Goal: Information Seeking & Learning: Learn about a topic

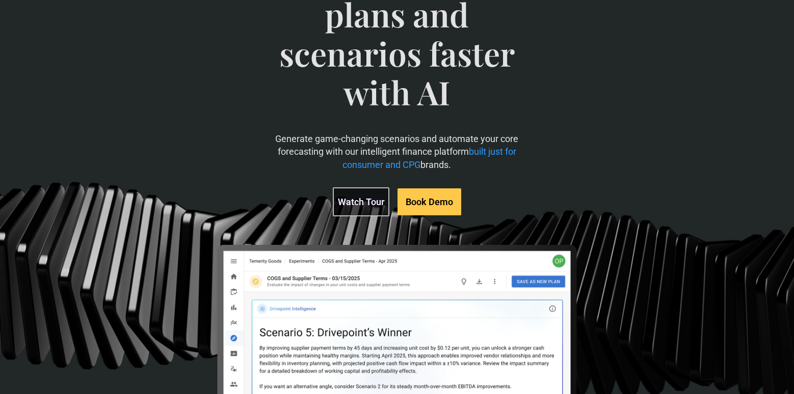
scroll to position [133, 0]
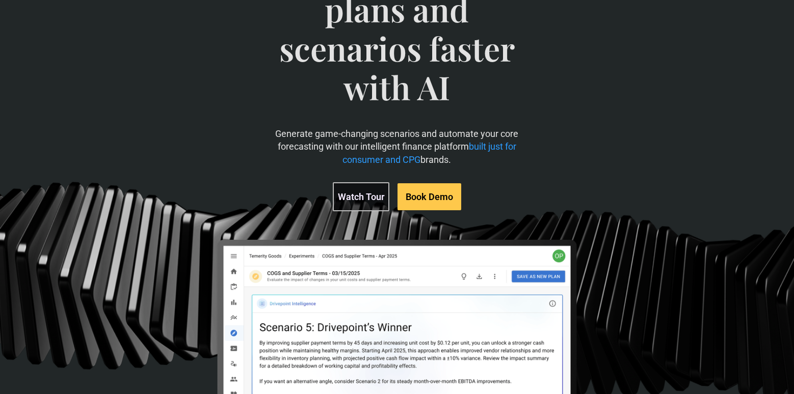
click at [488, 146] on span "built just for consumer and CPG" at bounding box center [429, 152] width 174 height 23
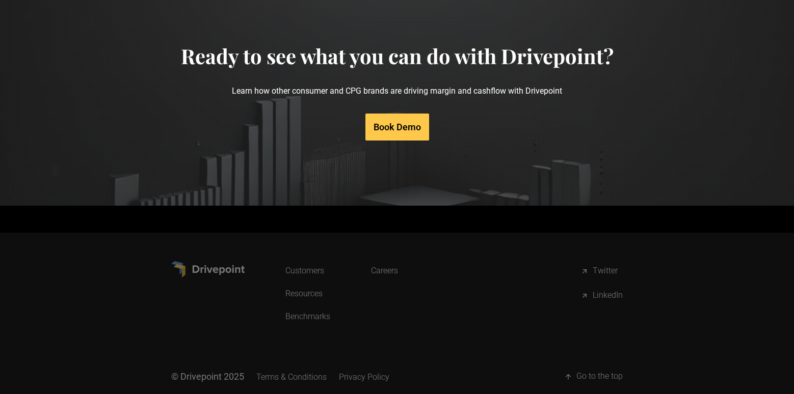
scroll to position [5130, 0]
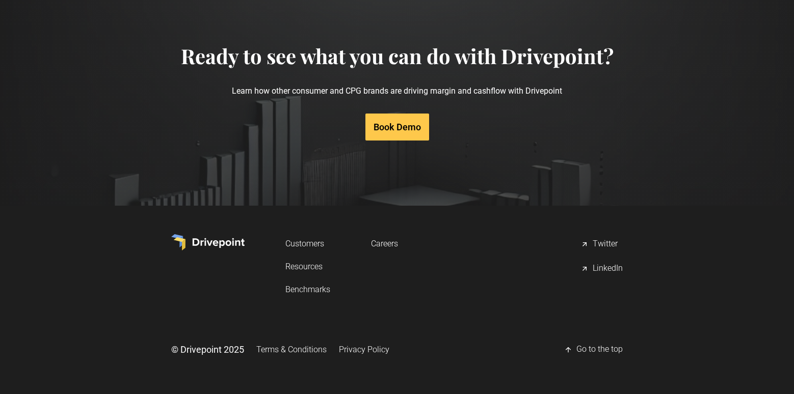
click at [608, 267] on div "LinkedIn" at bounding box center [607, 269] width 30 height 12
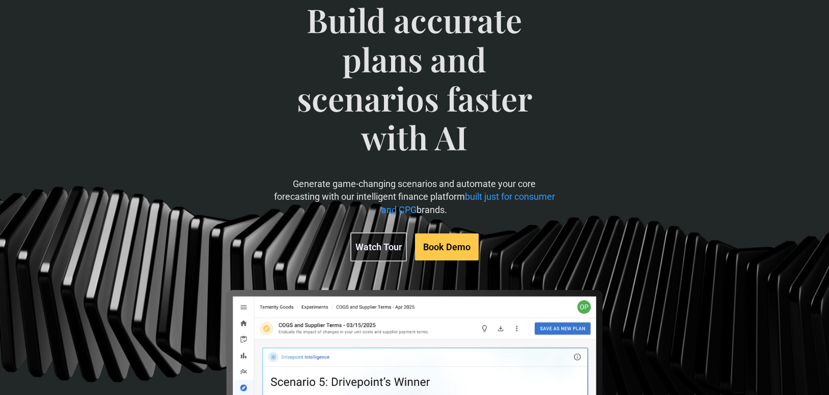
scroll to position [88, 0]
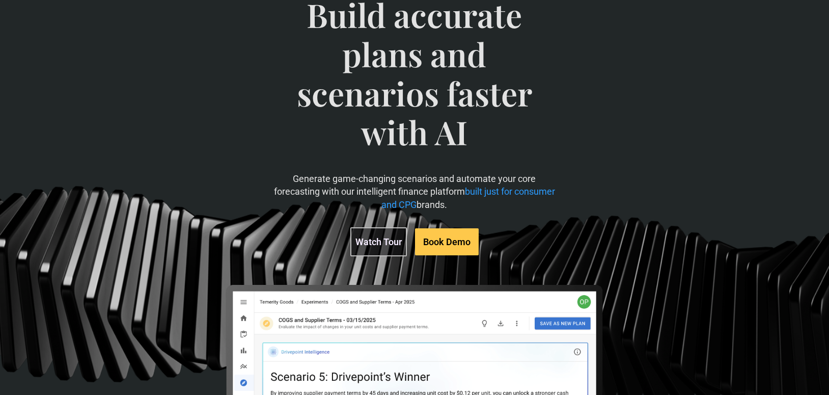
click at [372, 246] on link "Watch Tour" at bounding box center [378, 241] width 57 height 29
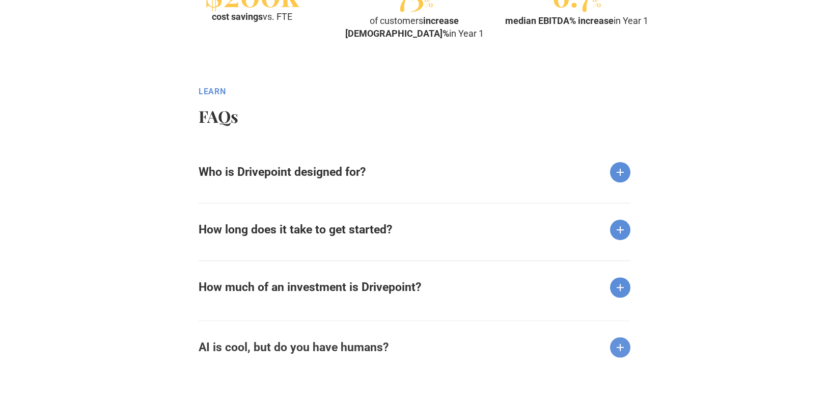
scroll to position [1281, 0]
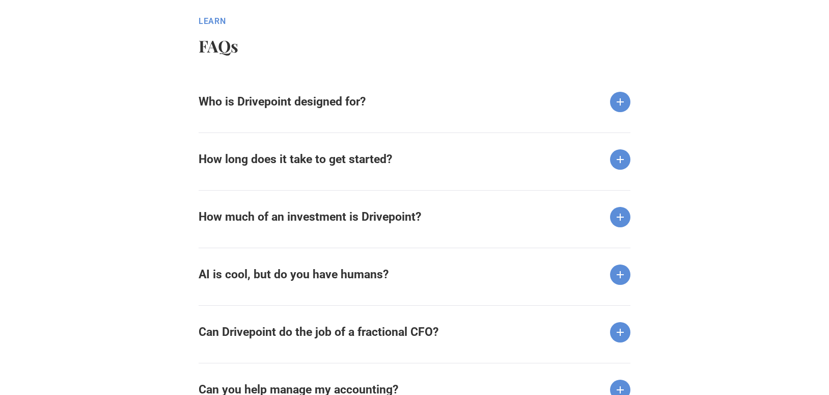
click at [621, 104] on img at bounding box center [620, 102] width 20 height 20
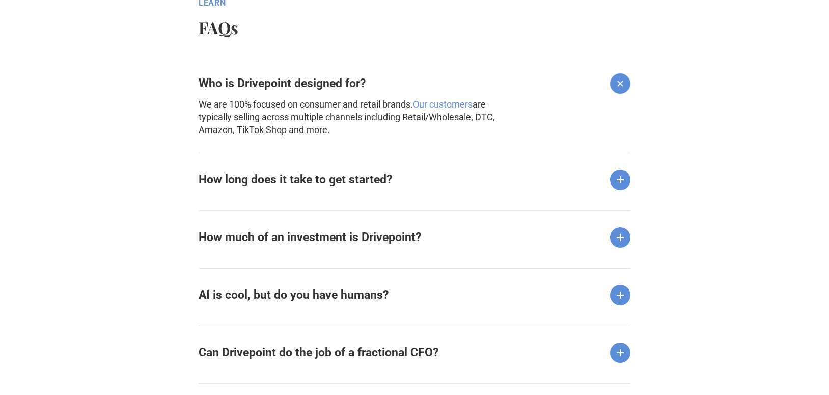
scroll to position [1301, 0]
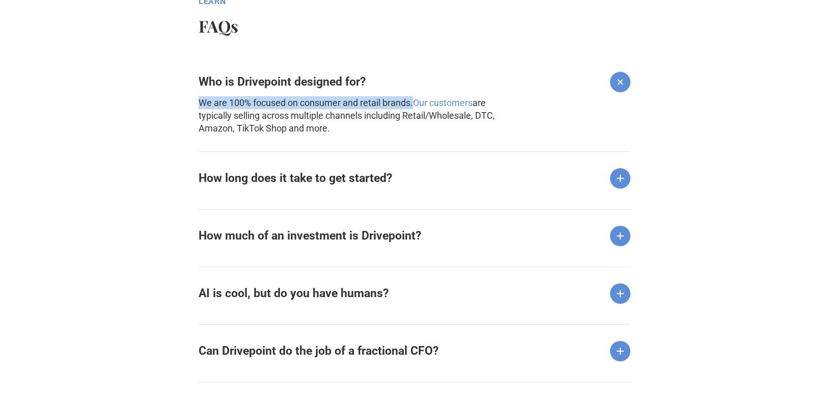
drag, startPoint x: 198, startPoint y: 103, endPoint x: 415, endPoint y: 106, distance: 217.0
click at [415, 106] on p "We are 100% focused on consumer and retail brands. Our customers are typically …" at bounding box center [360, 115] width 322 height 39
copy p "We are 100% focused on consumer and retail brands."
click at [616, 176] on img at bounding box center [620, 178] width 20 height 20
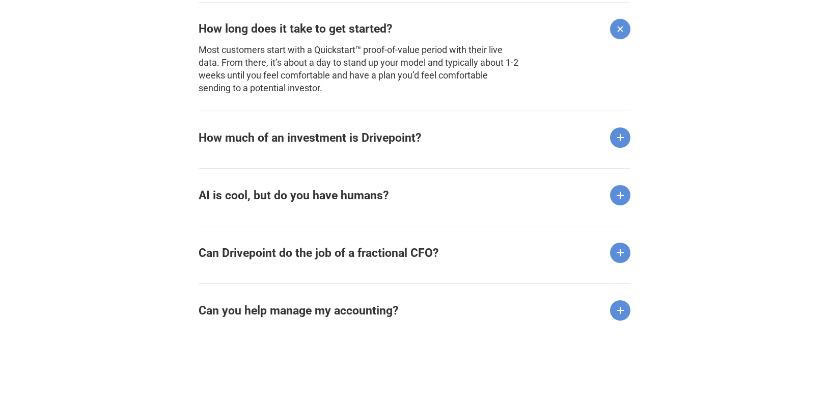
scroll to position [1454, 0]
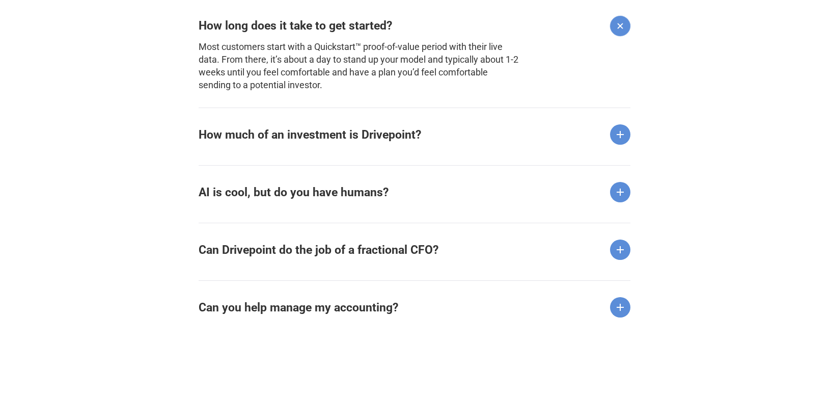
click at [623, 130] on img at bounding box center [620, 134] width 20 height 20
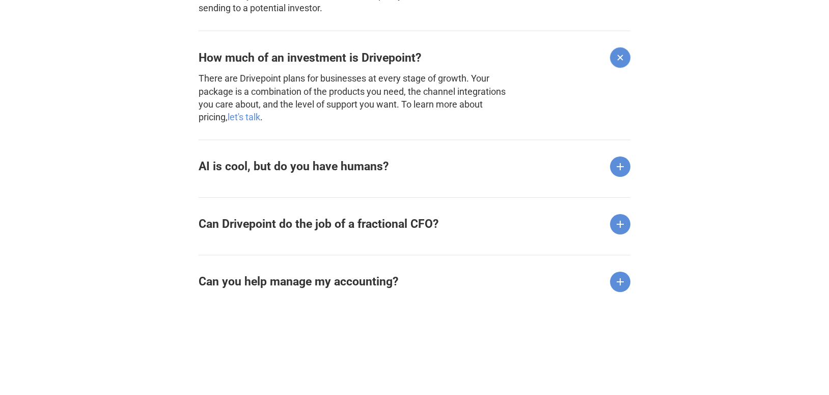
scroll to position [1533, 0]
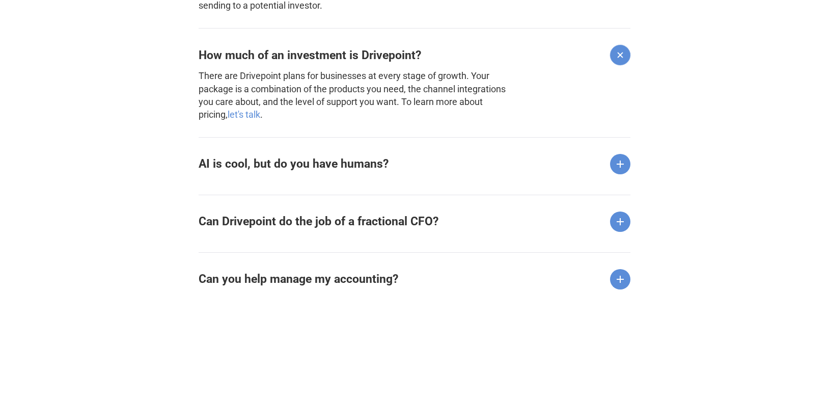
click at [620, 161] on img at bounding box center [620, 164] width 20 height 20
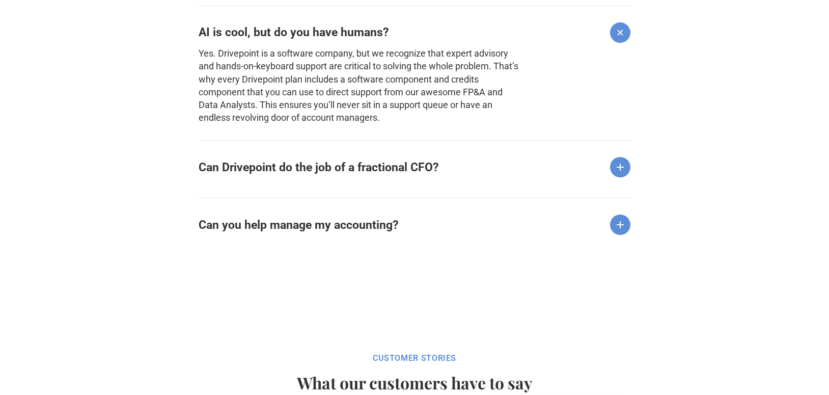
scroll to position [1666, 0]
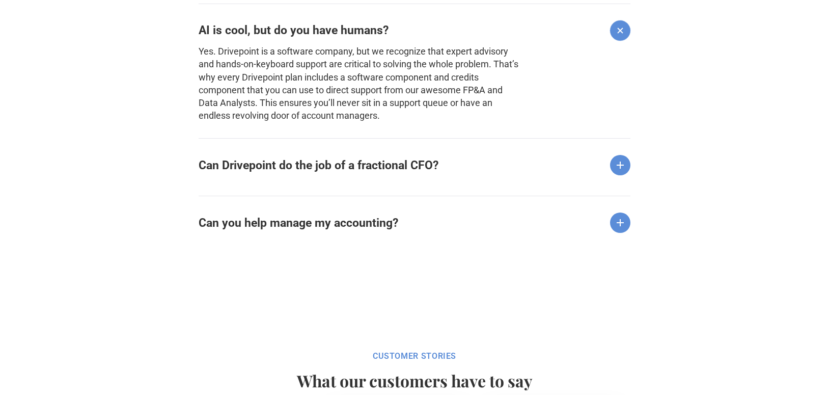
click at [625, 165] on img at bounding box center [620, 165] width 20 height 20
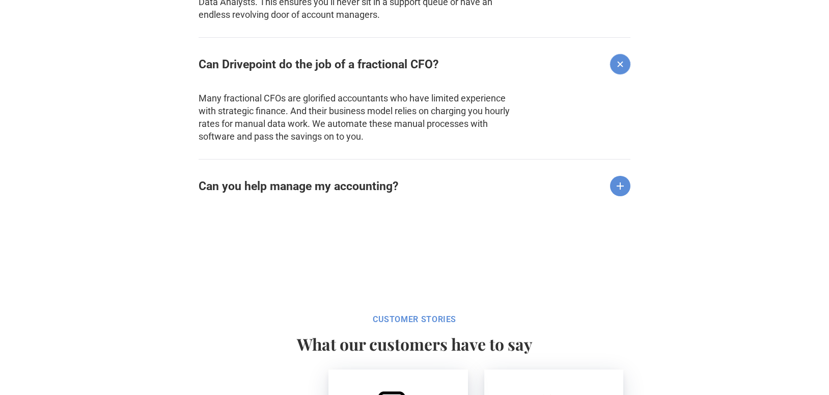
scroll to position [1770, 0]
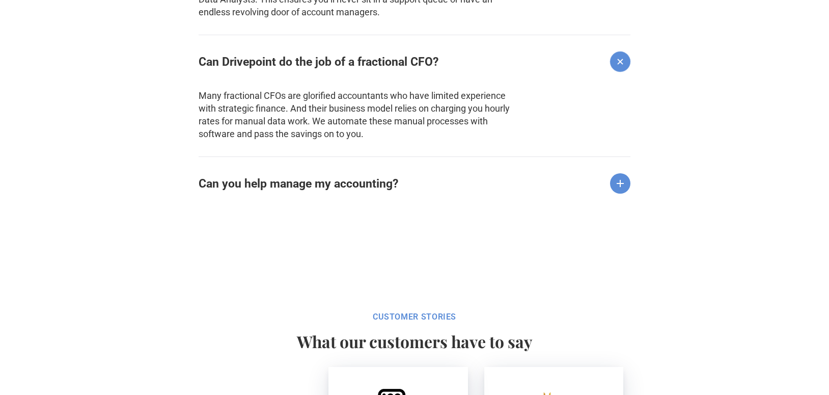
click at [622, 183] on img at bounding box center [620, 183] width 20 height 20
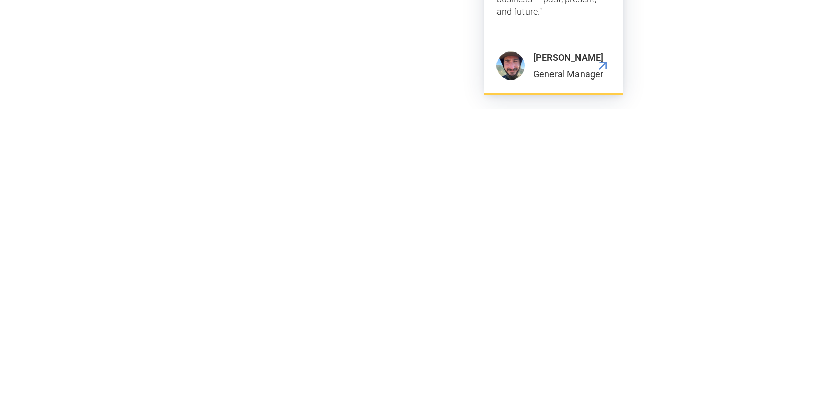
scroll to position [3465, 0]
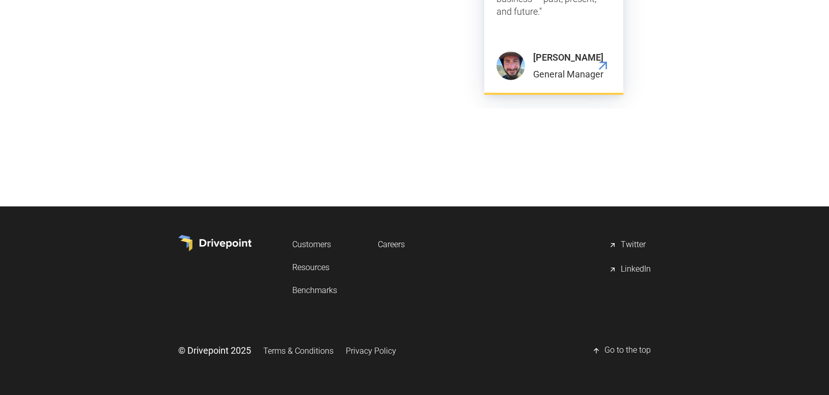
click at [316, 244] on link "Customers" at bounding box center [314, 244] width 45 height 19
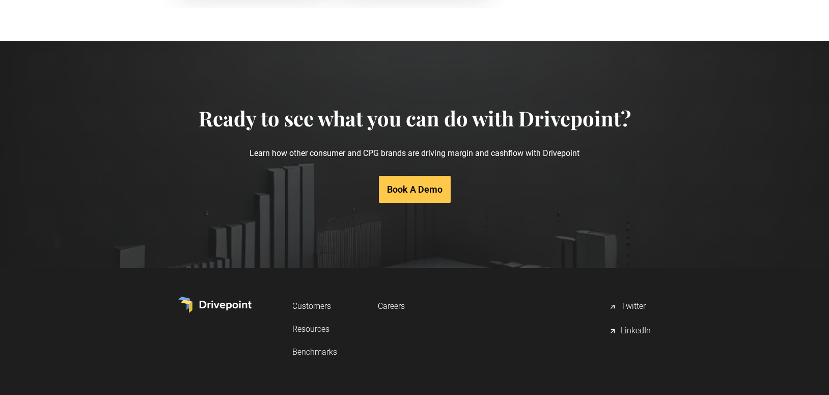
scroll to position [2162, 0]
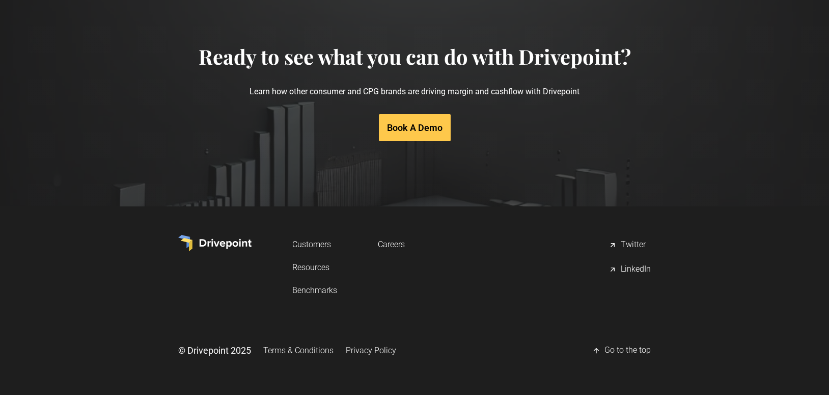
click at [310, 266] on link "Resources" at bounding box center [314, 267] width 45 height 19
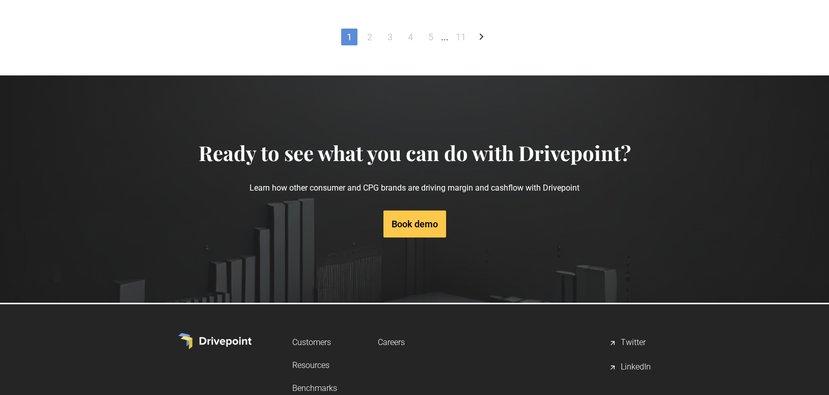
scroll to position [933, 0]
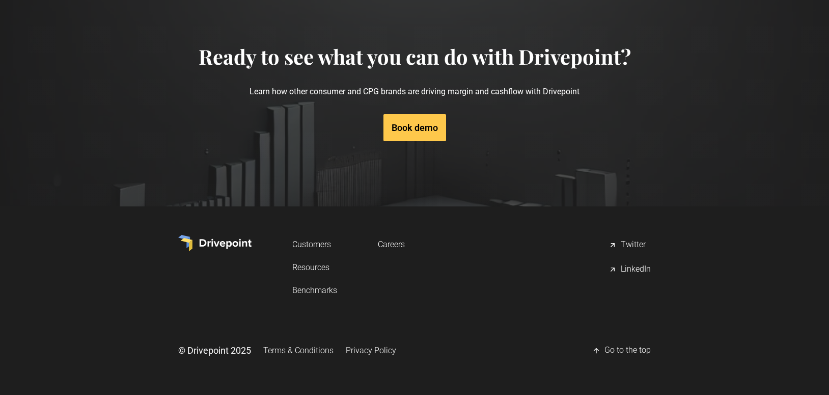
click at [322, 288] on link "Benchmarks" at bounding box center [314, 290] width 45 height 19
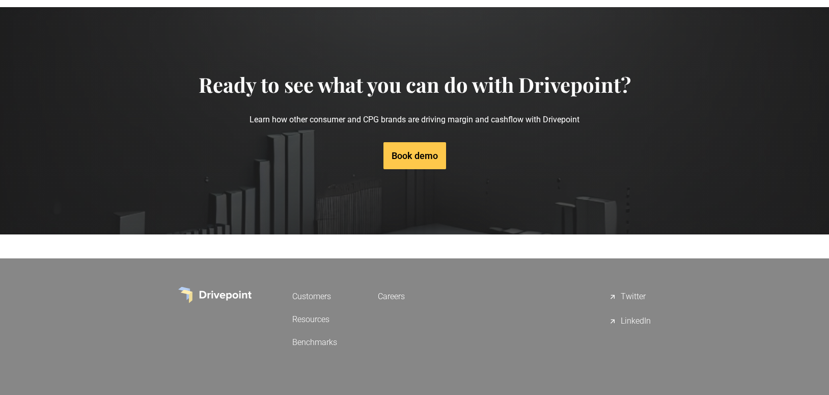
scroll to position [1629, 0]
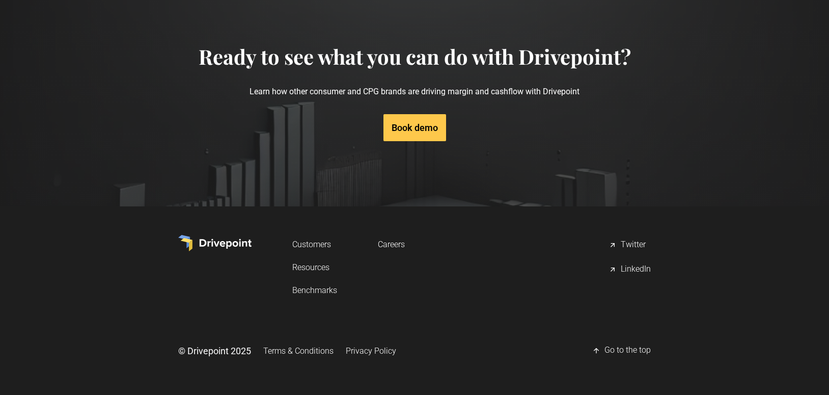
click at [389, 244] on link "Careers" at bounding box center [391, 244] width 27 height 19
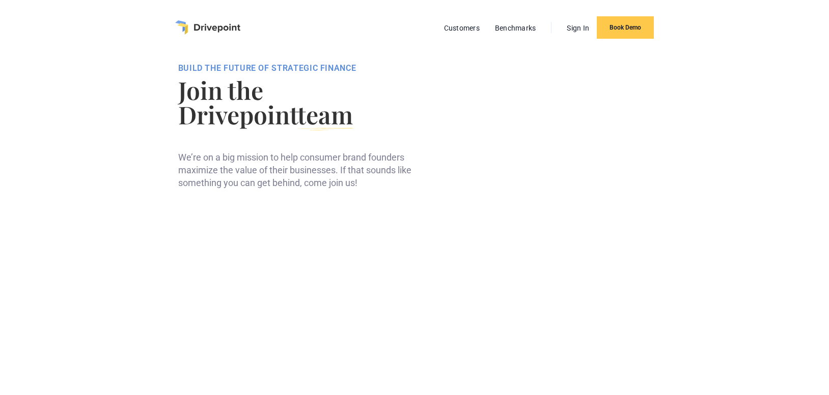
click at [196, 29] on img "home" at bounding box center [207, 27] width 65 height 14
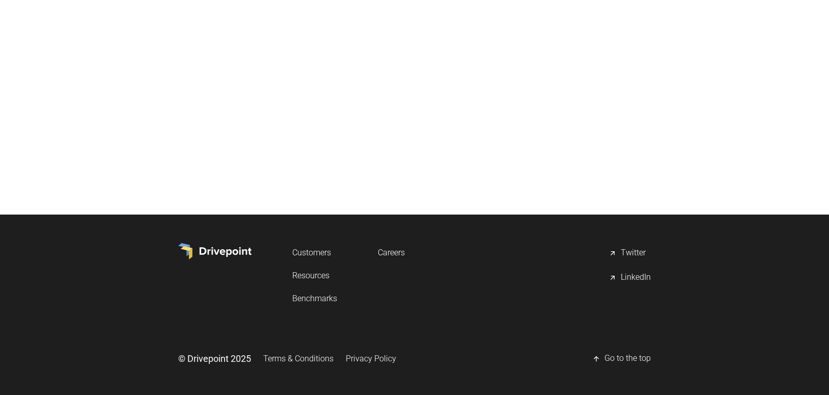
scroll to position [402, 0]
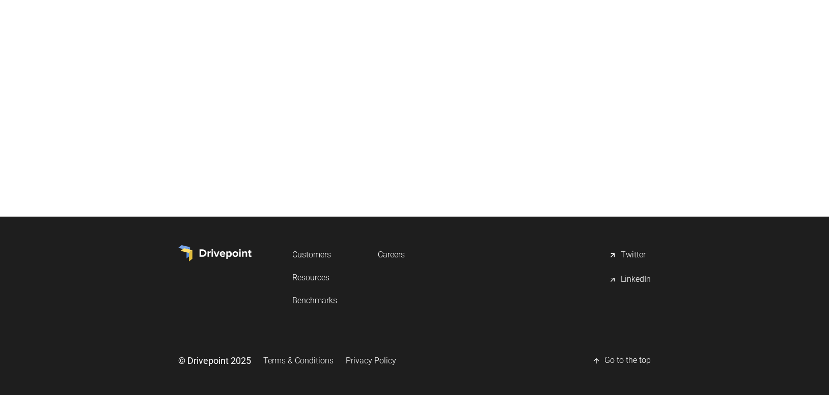
click at [310, 252] on link "Customers" at bounding box center [314, 254] width 45 height 19
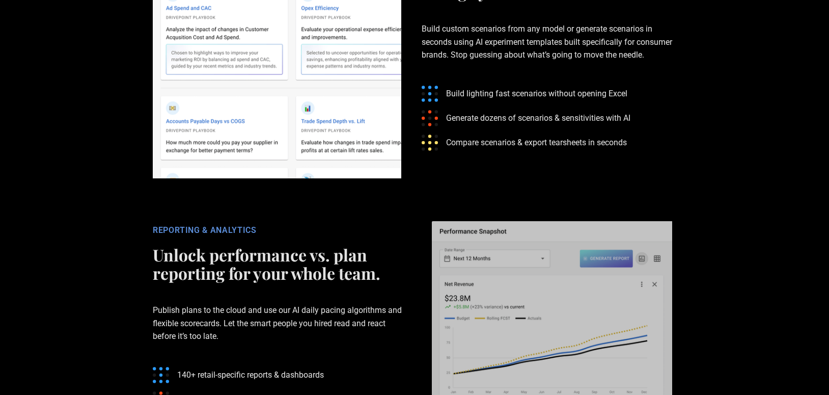
scroll to position [2019, 0]
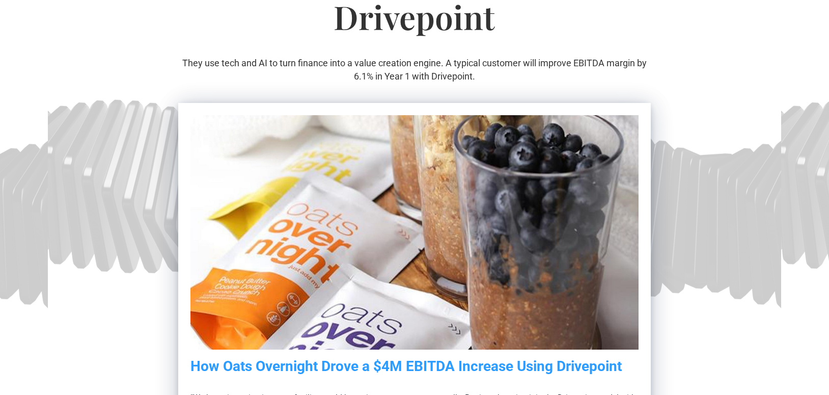
scroll to position [173, 0]
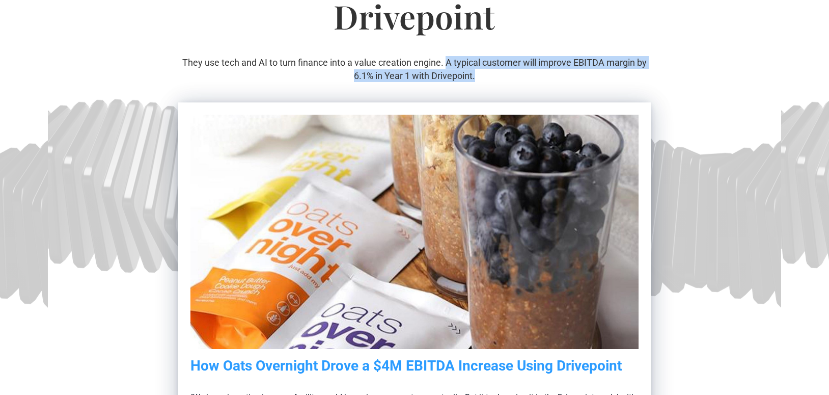
drag, startPoint x: 482, startPoint y: 77, endPoint x: 446, endPoint y: 61, distance: 39.7
click at [446, 61] on p "They use tech and AI to turn finance into a value creation engine. A typical cu…" at bounding box center [414, 68] width 473 height 25
copy p "A typical customer will improve EBITDA margin by 6.1% in Year 1 with Drivepoint."
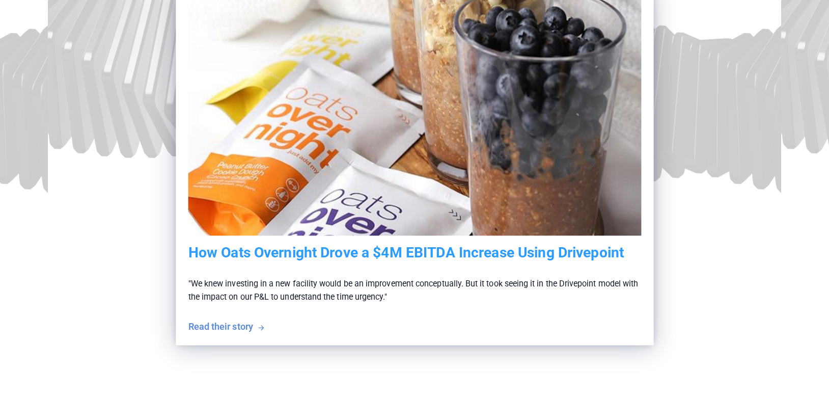
scroll to position [306, 0]
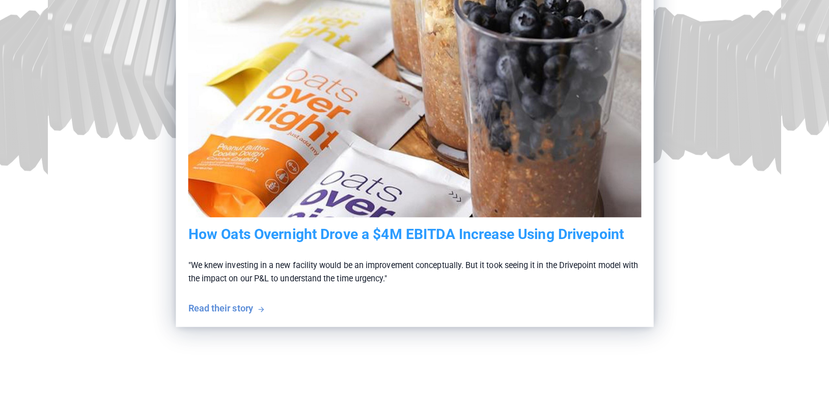
click at [322, 235] on h5 "How Oats Overnight Drove a $4M EBITDA Increase Using Drivepoint" at bounding box center [414, 233] width 453 height 17
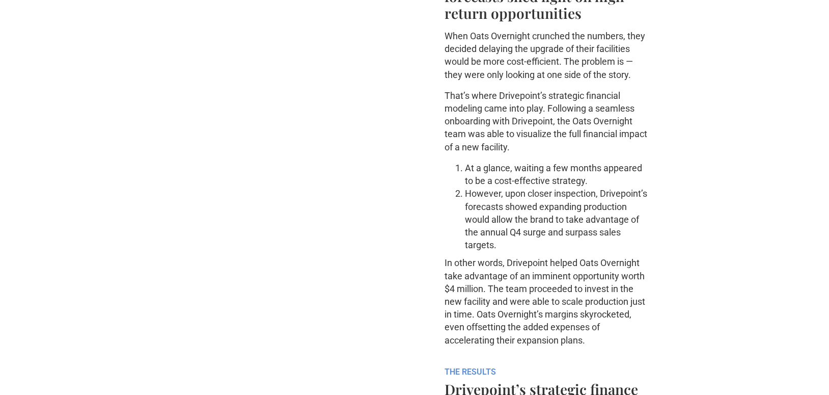
scroll to position [923, 0]
drag, startPoint x: 499, startPoint y: 96, endPoint x: 481, endPoint y: 106, distance: 20.8
click at [481, 106] on p "That’s where Drivepoint’s strategic financial modeling came into play. Followin…" at bounding box center [548, 121] width 207 height 64
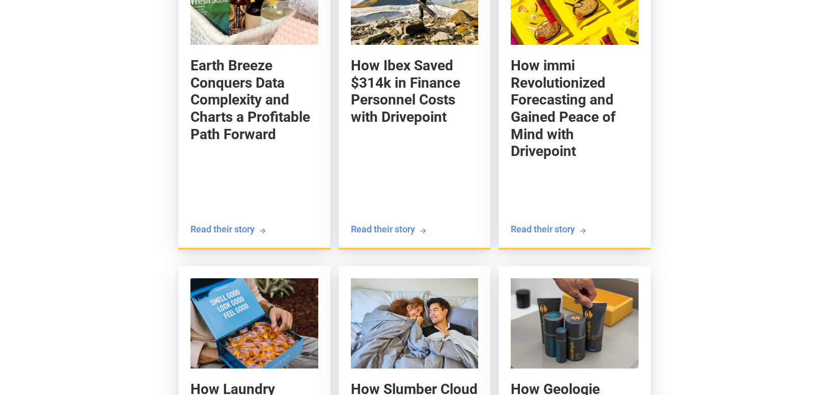
scroll to position [2290, 0]
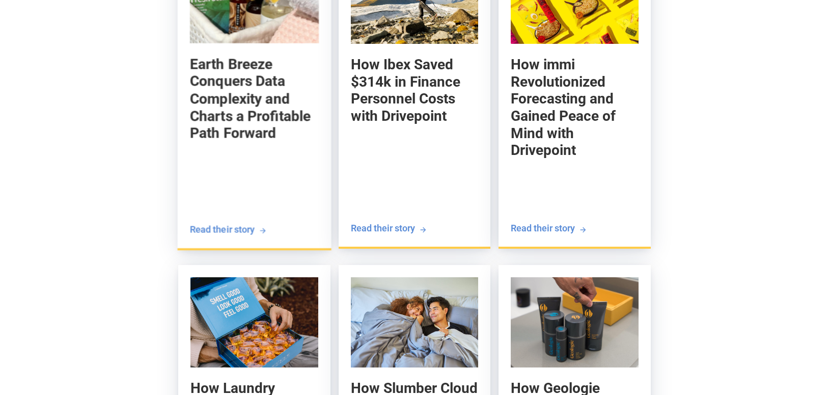
click at [244, 94] on h5 "Earth Breeze Conquers Data Complexity and Charts a Profitable Path Forward" at bounding box center [253, 99] width 129 height 87
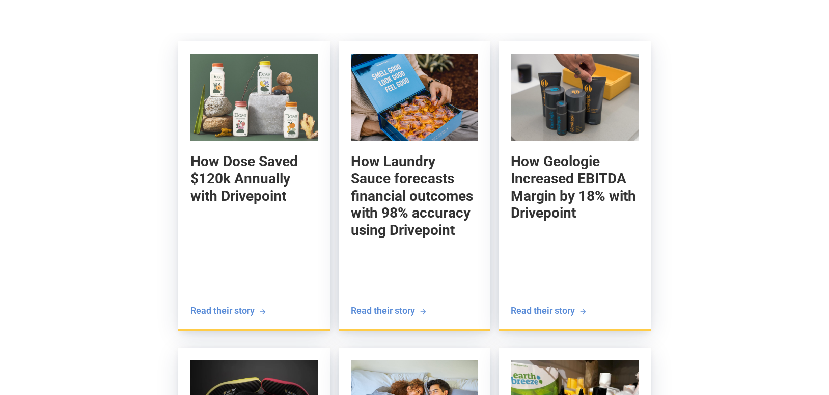
scroll to position [1928, 0]
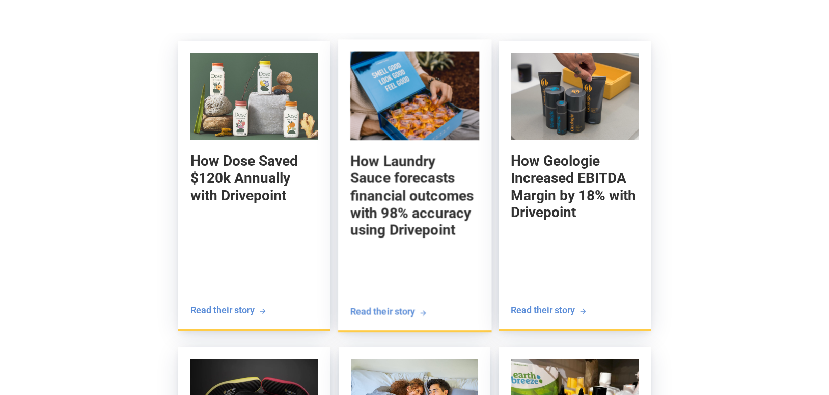
click at [383, 182] on h5 "How Laundry Sauce forecasts financial outcomes with 98% accuracy using Drivepoi…" at bounding box center [414, 195] width 129 height 87
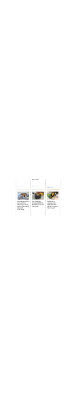
scroll to position [3117, 0]
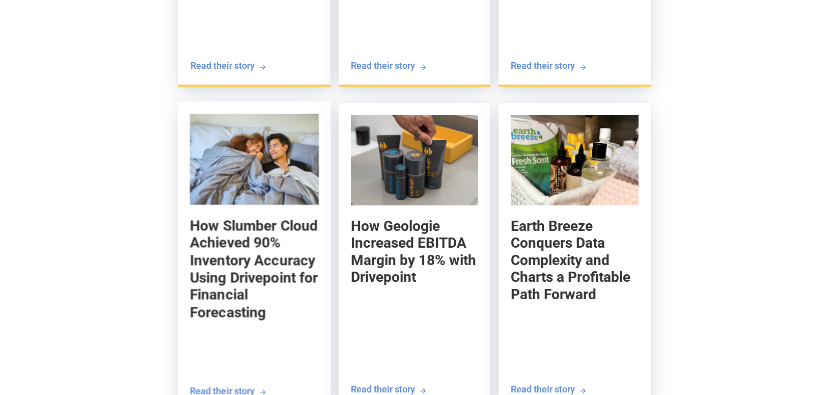
click at [232, 217] on h5 "How Slumber Cloud Achieved 90% Inventory Accuracy Using Drivepoint for Financia…" at bounding box center [253, 269] width 129 height 104
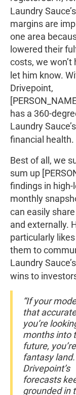
scroll to position [3127, 0]
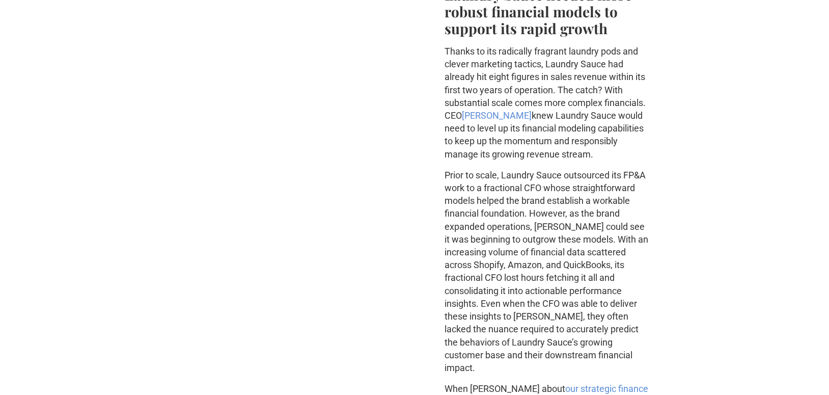
scroll to position [0, 0]
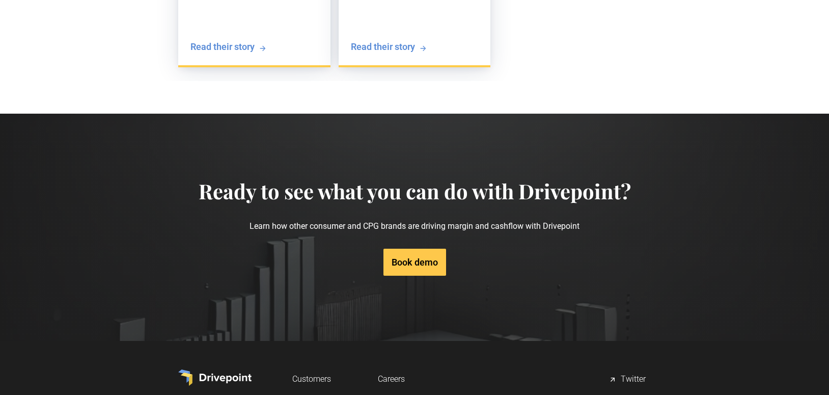
scroll to position [3825, 0]
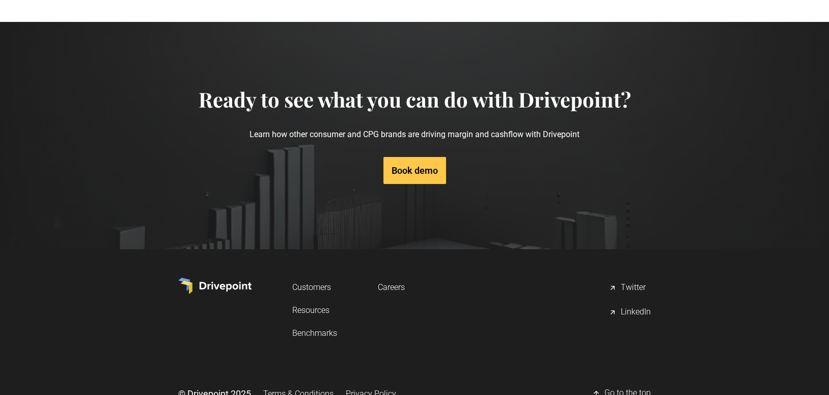
click at [423, 160] on link "Book demo" at bounding box center [415, 170] width 63 height 27
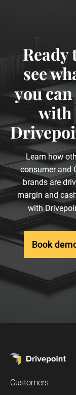
scroll to position [6618, 0]
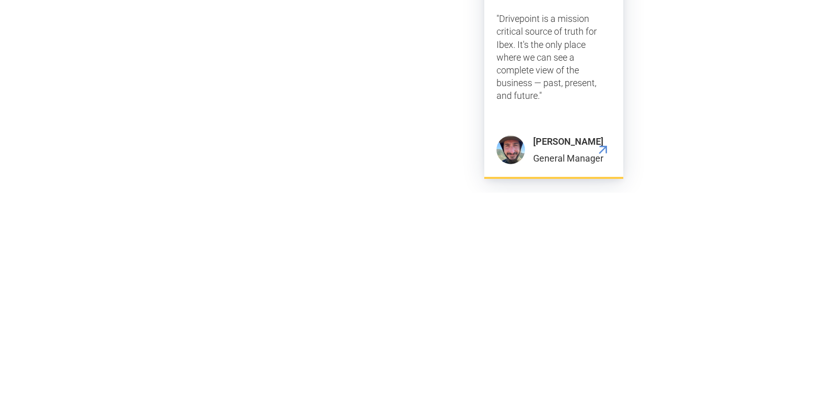
scroll to position [3145, 0]
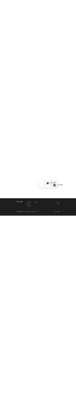
scroll to position [2712, 0]
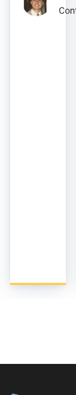
drag, startPoint x: 182, startPoint y: 62, endPoint x: 198, endPoint y: 243, distance: 182.0
